Goal: Task Accomplishment & Management: Use online tool/utility

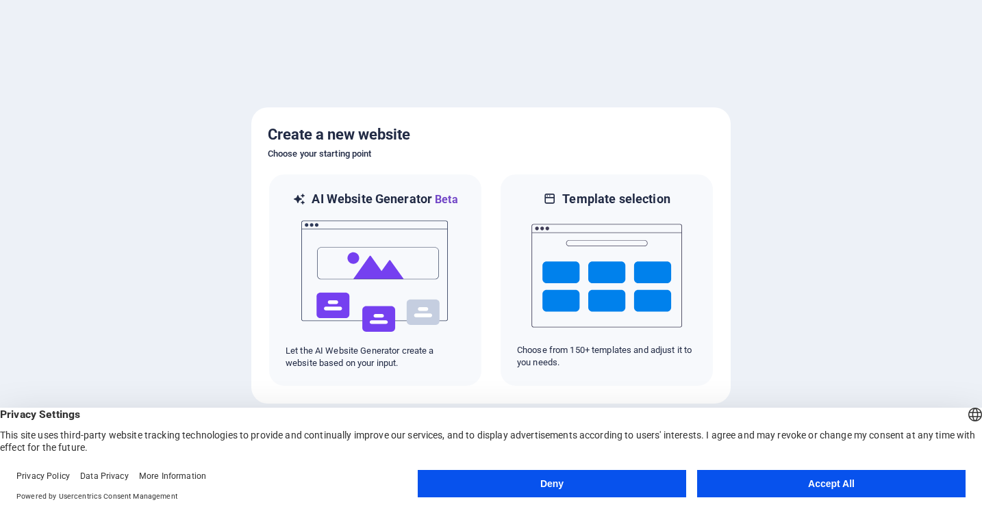
click at [543, 479] on button "Deny" at bounding box center [552, 483] width 268 height 27
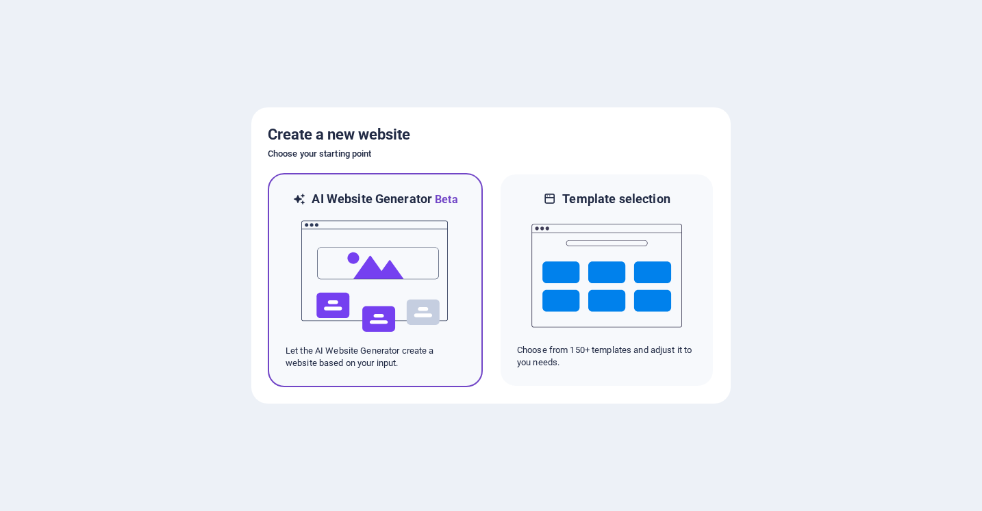
click at [399, 285] on img at bounding box center [375, 276] width 151 height 137
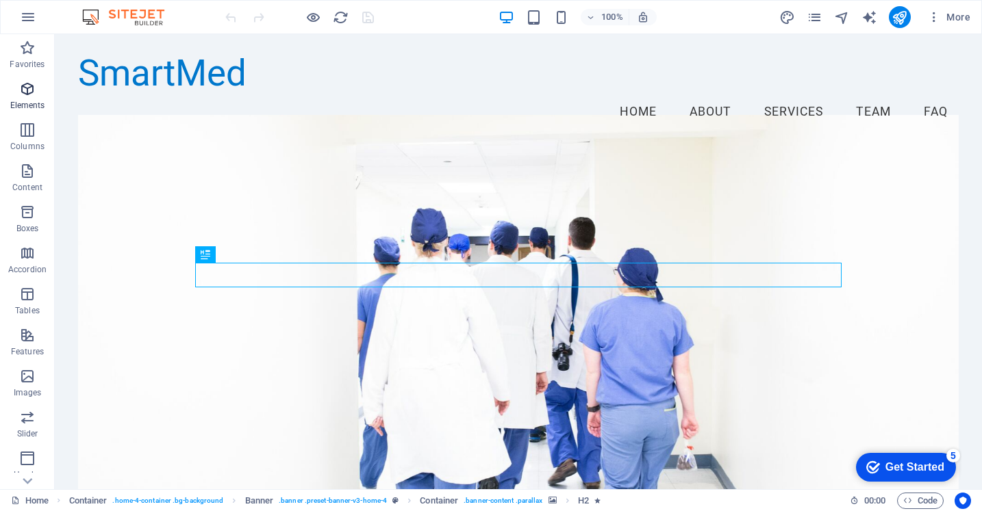
click at [31, 90] on icon "button" at bounding box center [27, 89] width 16 height 16
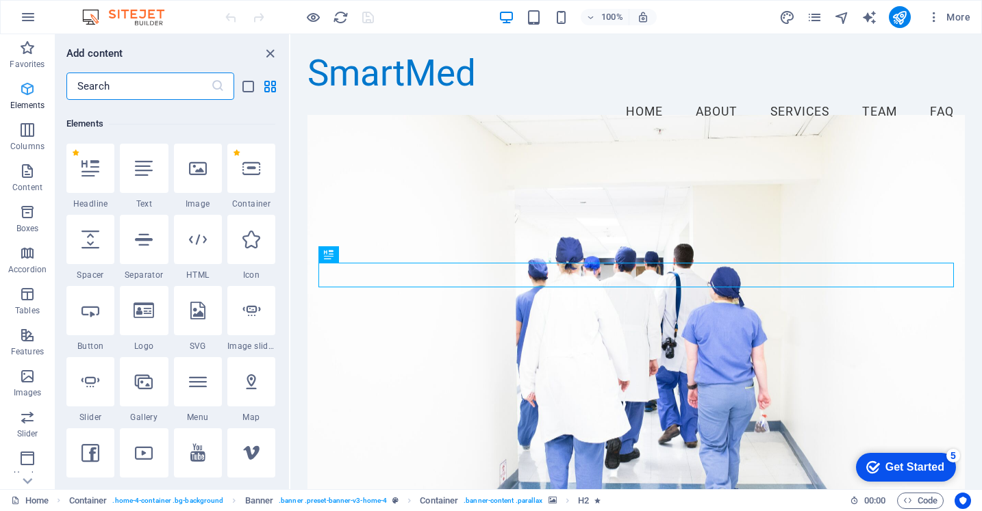
scroll to position [146, 0]
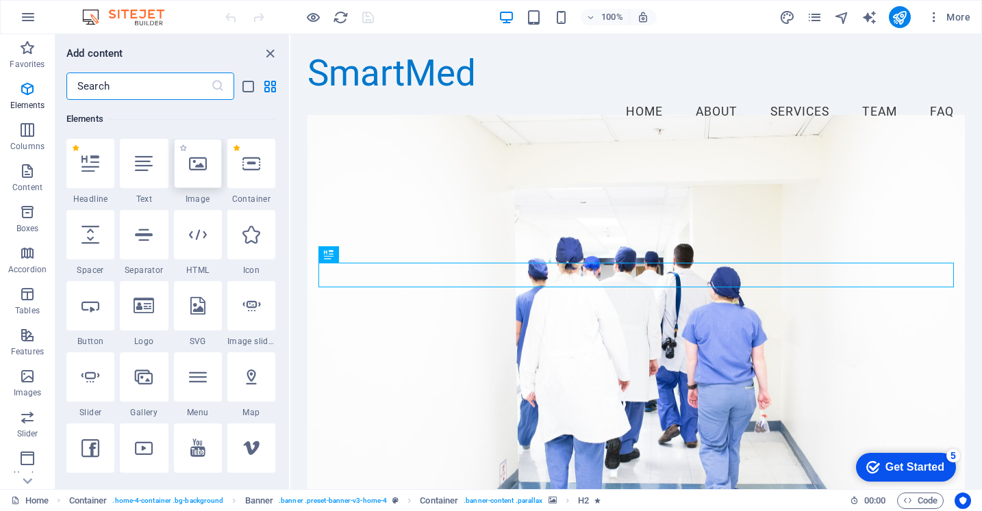
click at [207, 164] on div at bounding box center [198, 163] width 48 height 49
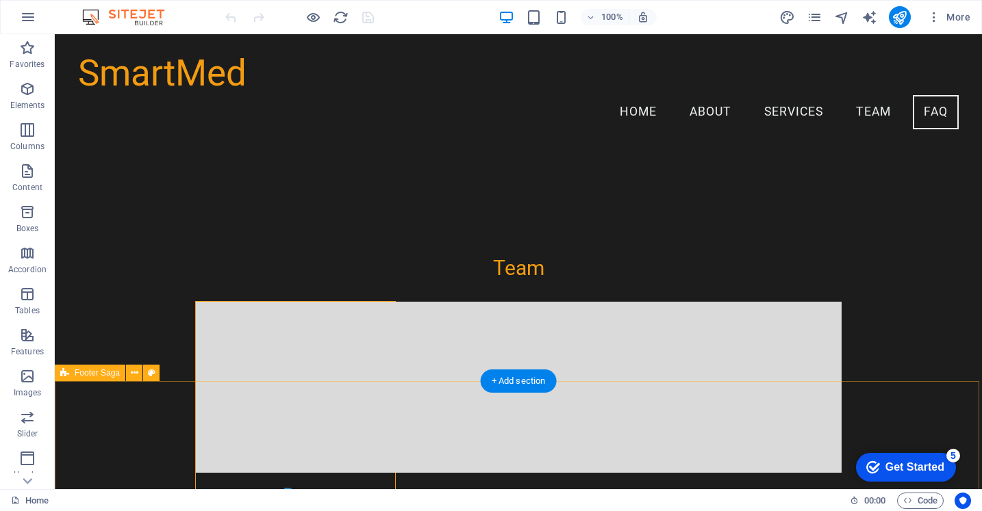
scroll to position [2600, 0]
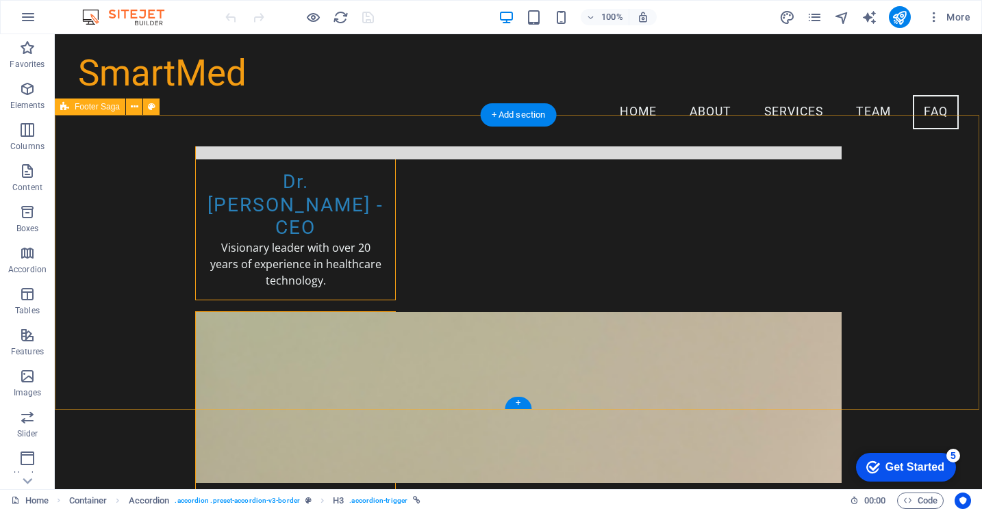
scroll to position [2866, 0]
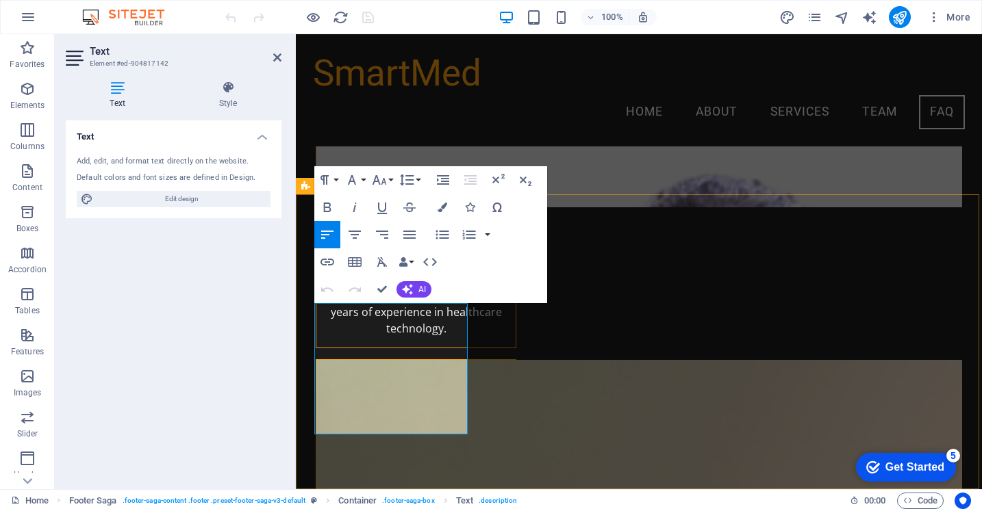
scroll to position [2788, 0]
